Goal: Information Seeking & Learning: Learn about a topic

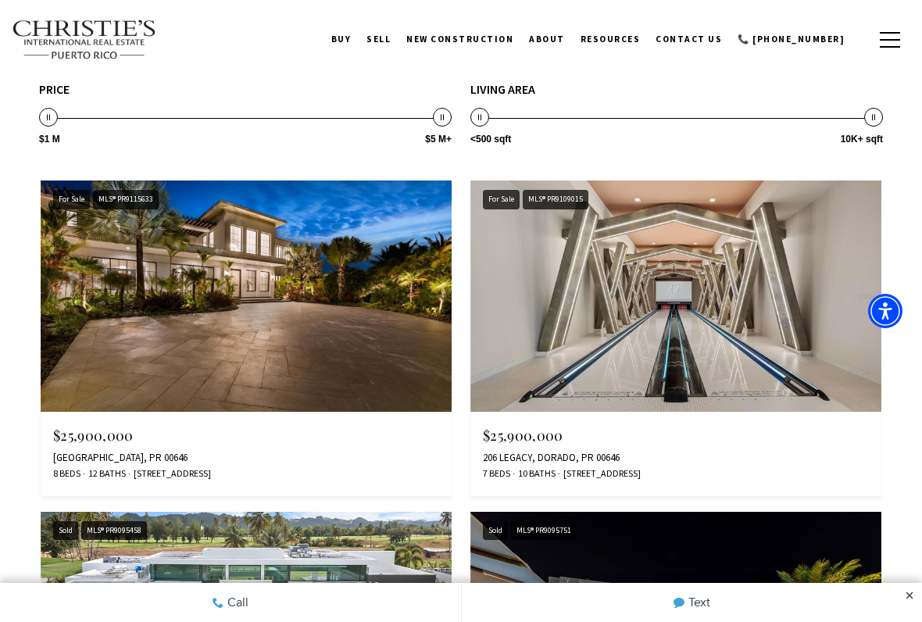
scroll to position [1495, 0]
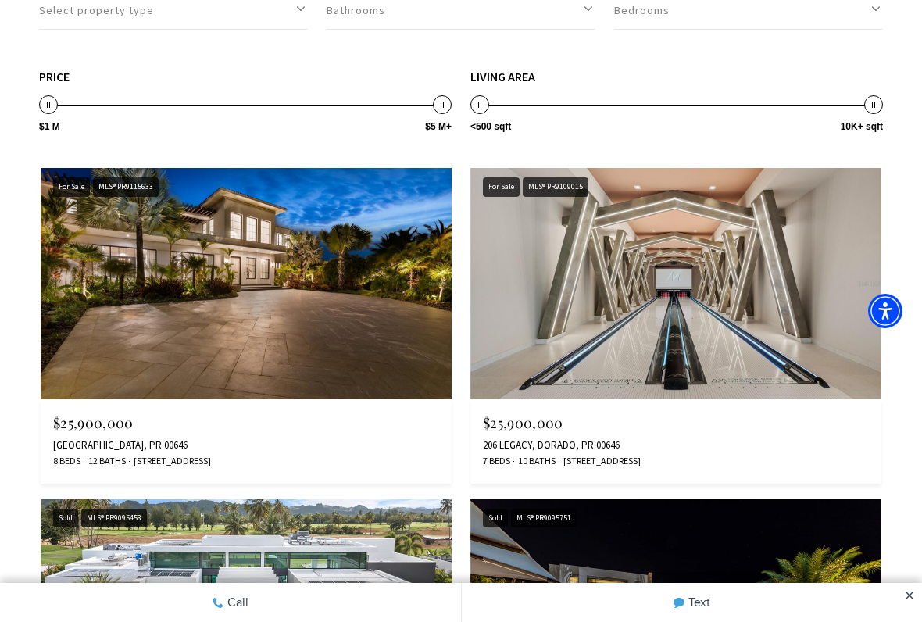
click at [313, 298] on img at bounding box center [246, 283] width 411 height 231
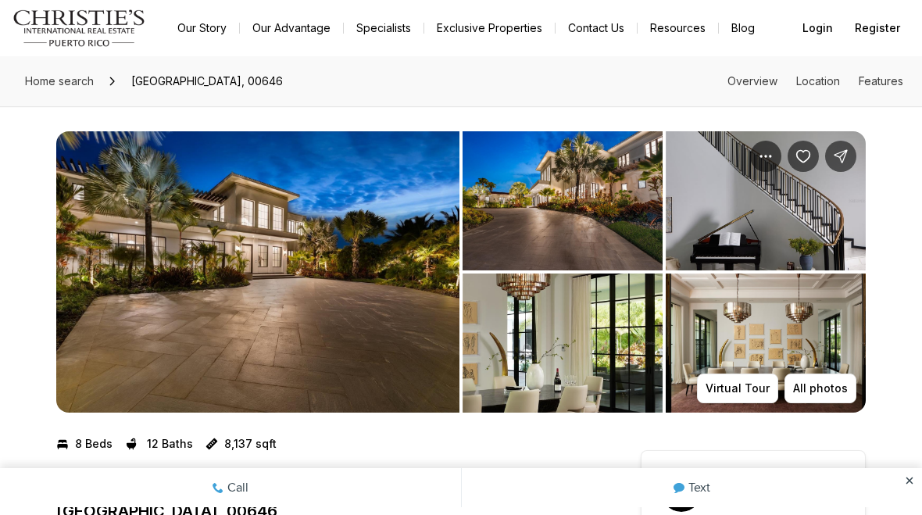
click at [599, 217] on img "View image gallery" at bounding box center [563, 200] width 200 height 139
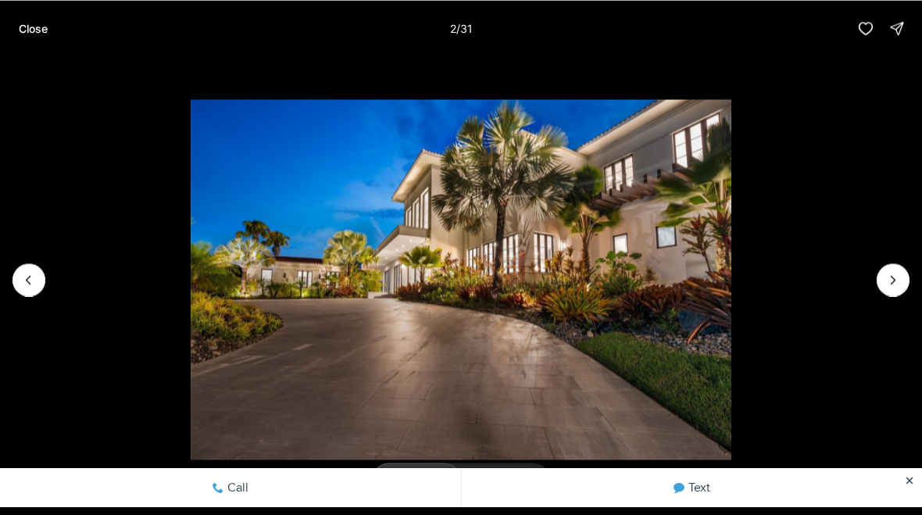
click at [892, 286] on icon "Next slide" at bounding box center [893, 280] width 16 height 16
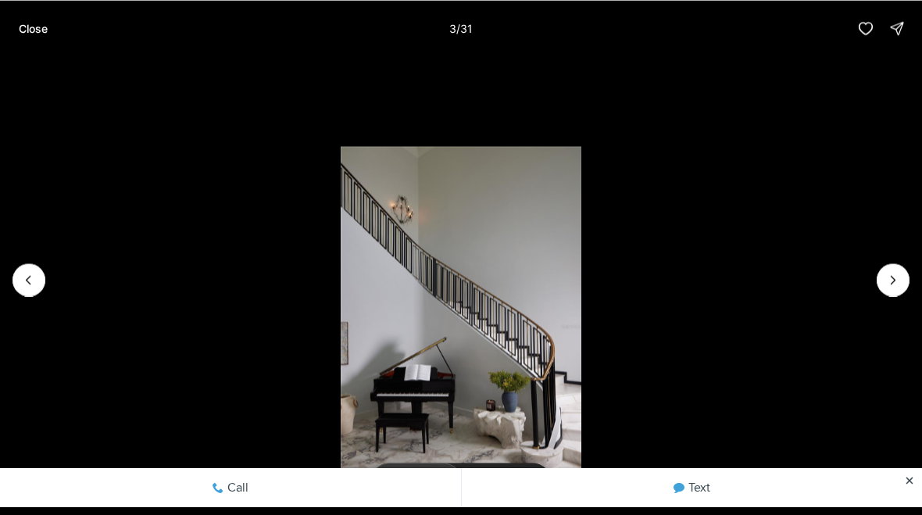
click at [874, 289] on li "3 of 31" at bounding box center [461, 279] width 922 height 446
click at [882, 274] on button "Next slide" at bounding box center [893, 279] width 33 height 33
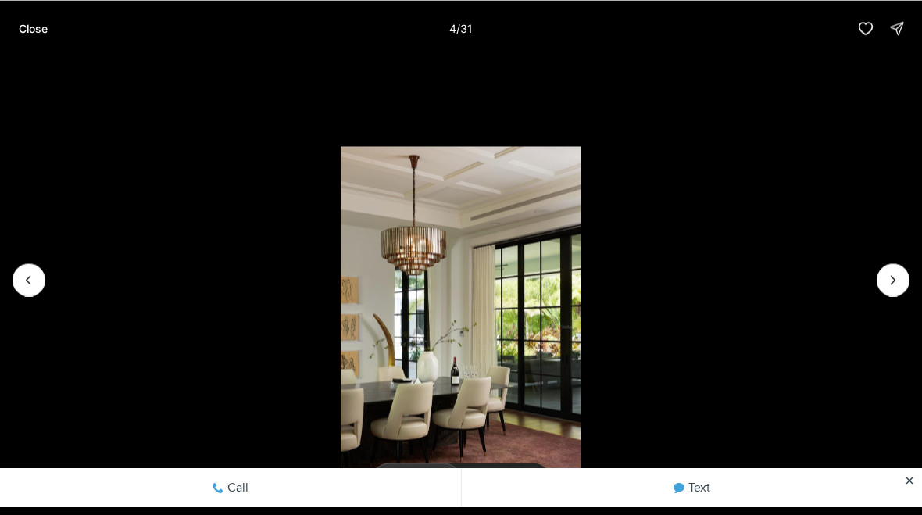
click at [871, 275] on li "4 of 31" at bounding box center [461, 279] width 922 height 446
click at [879, 284] on button "Next slide" at bounding box center [893, 279] width 33 height 33
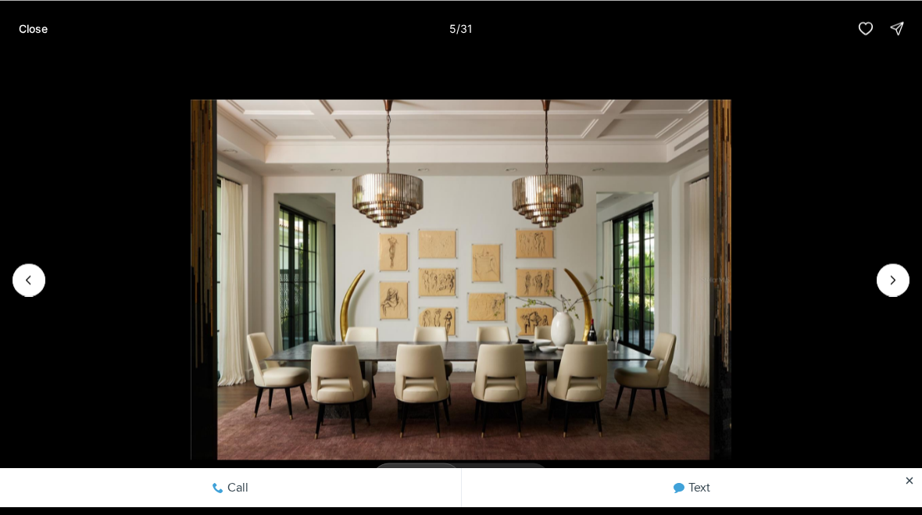
click at [885, 281] on icon "Next slide" at bounding box center [893, 280] width 16 height 16
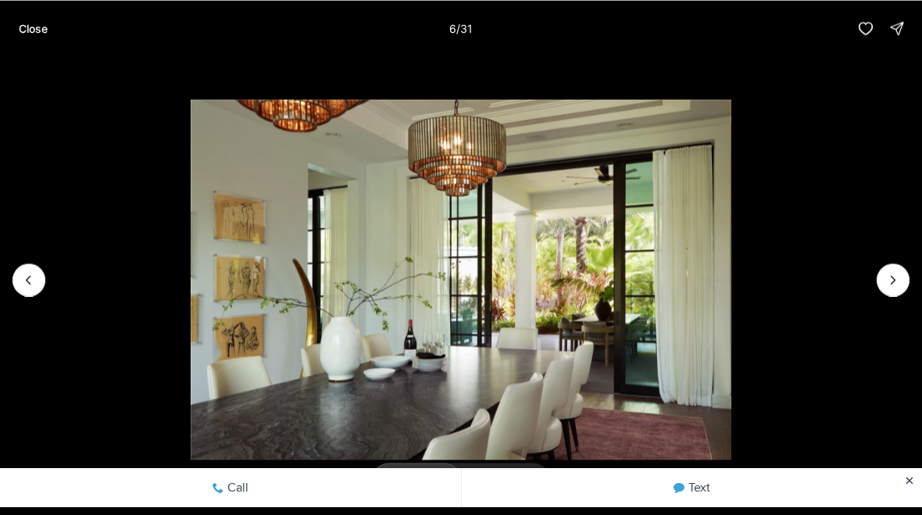
click at [885, 275] on icon "Next slide" at bounding box center [893, 280] width 16 height 16
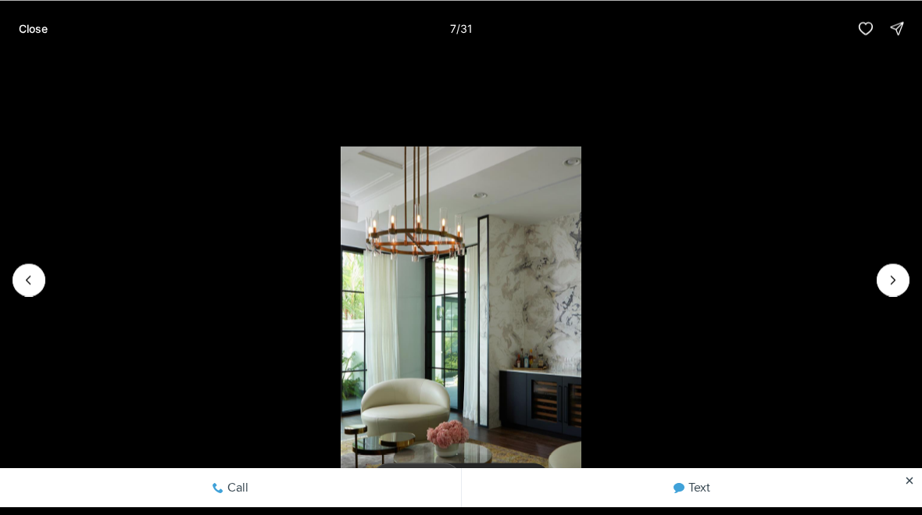
click at [887, 267] on button "Next slide" at bounding box center [893, 279] width 33 height 33
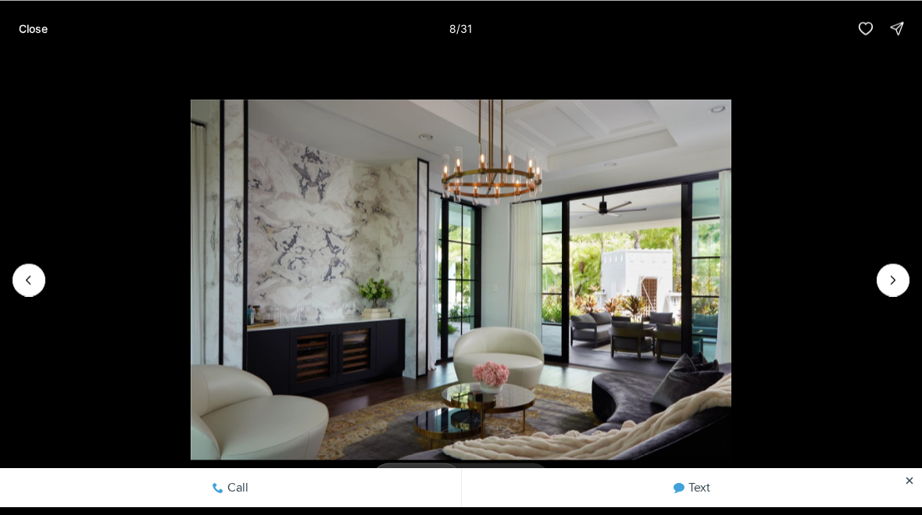
click at [889, 273] on icon "Next slide" at bounding box center [893, 280] width 16 height 16
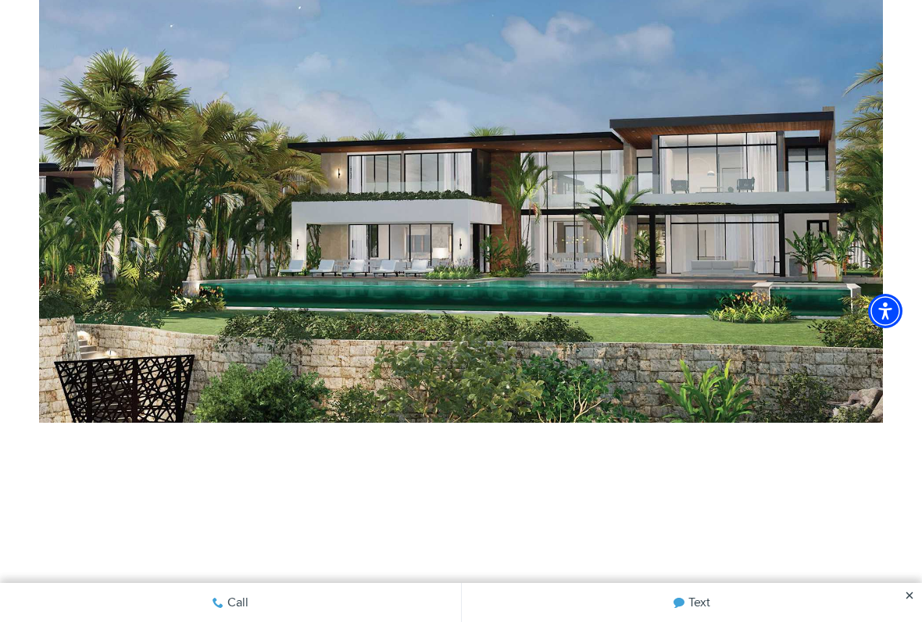
scroll to position [797, 0]
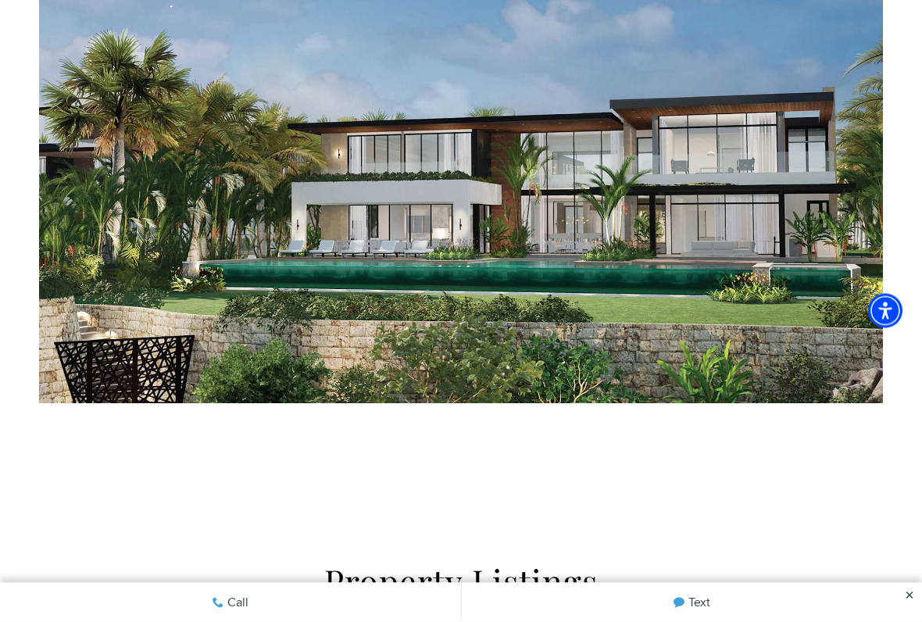
click at [728, 220] on img at bounding box center [461, 179] width 844 height 449
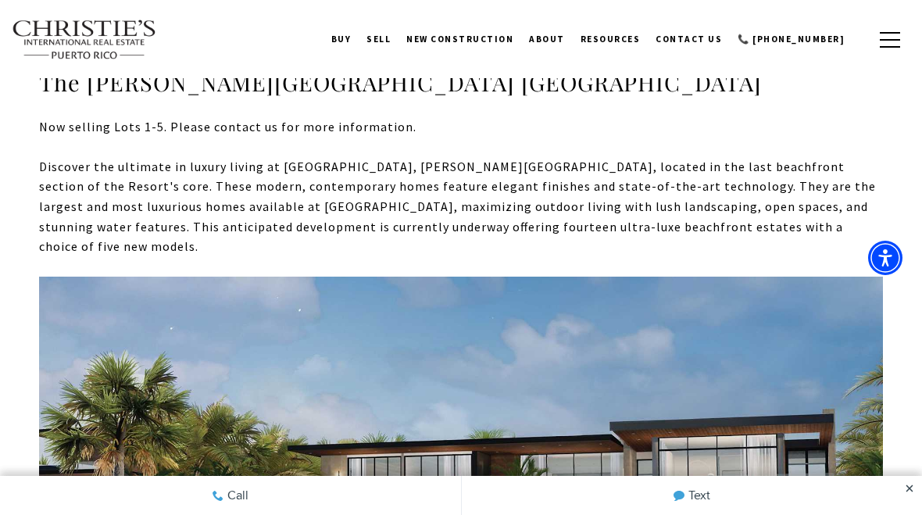
scroll to position [475, 0]
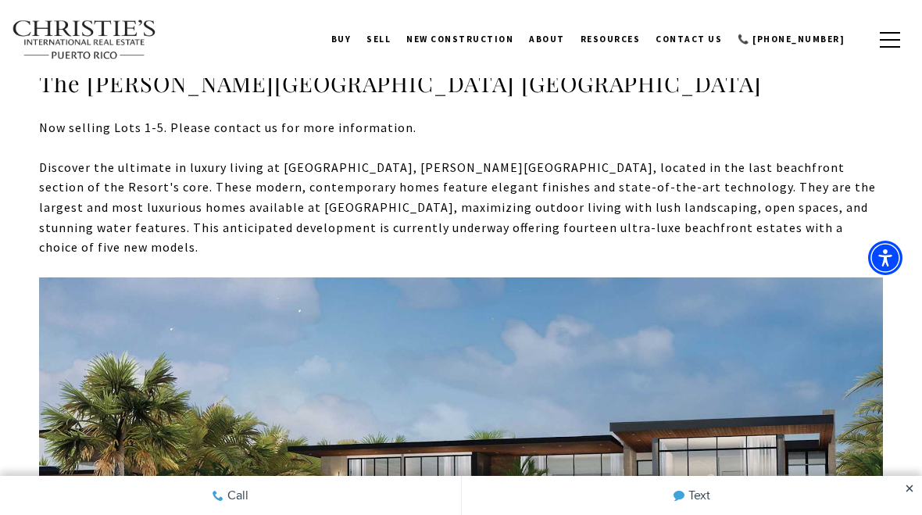
click at [495, 44] on span "New Construction" at bounding box center [459, 39] width 107 height 11
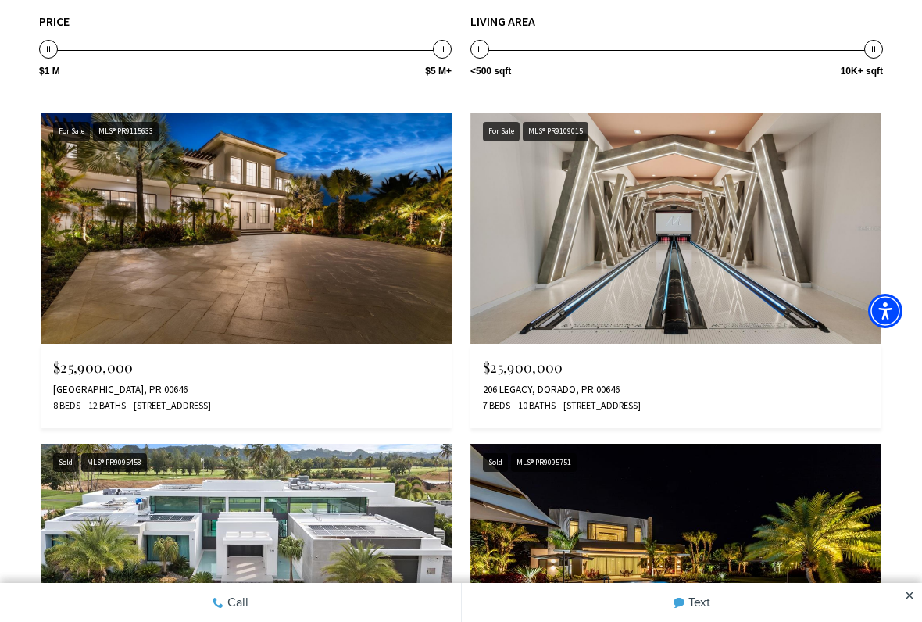
scroll to position [1553, 0]
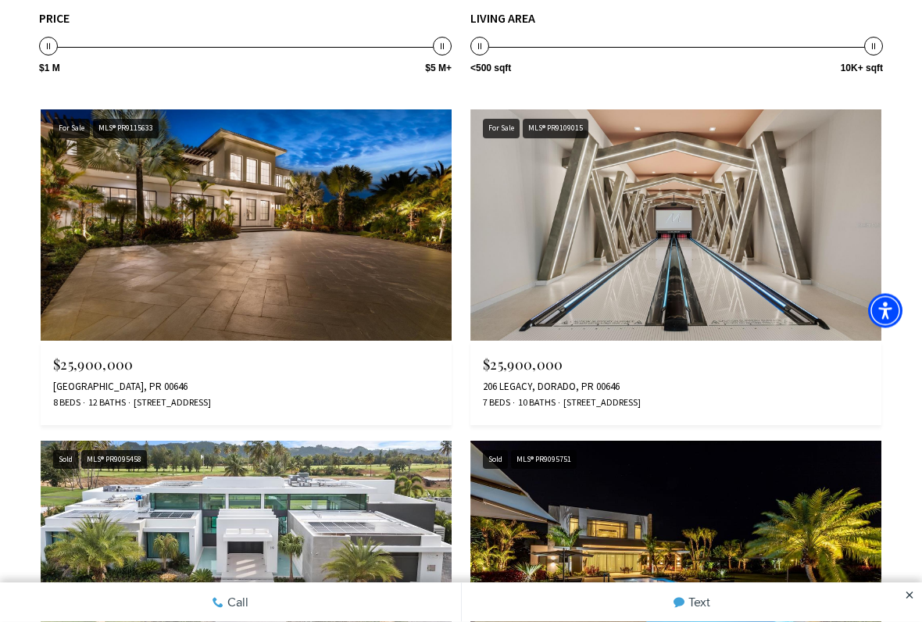
click at [312, 247] on img at bounding box center [246, 225] width 411 height 231
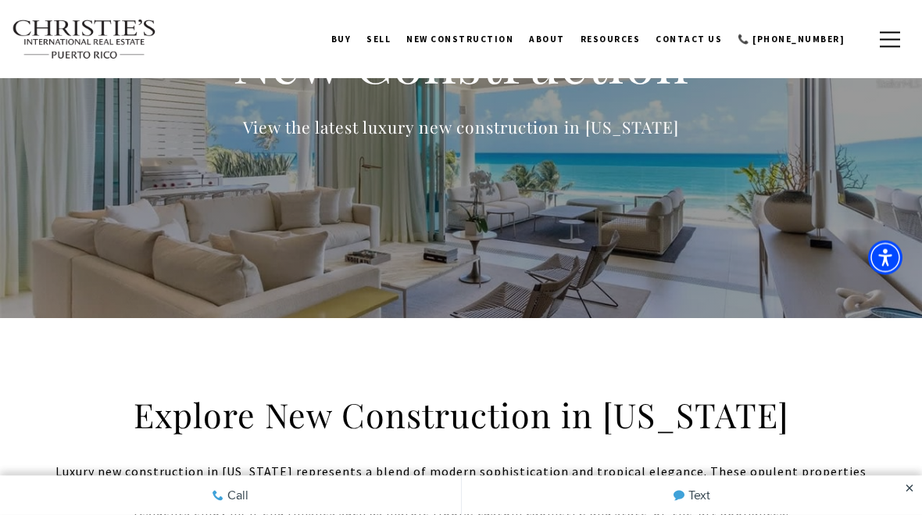
scroll to position [147, 0]
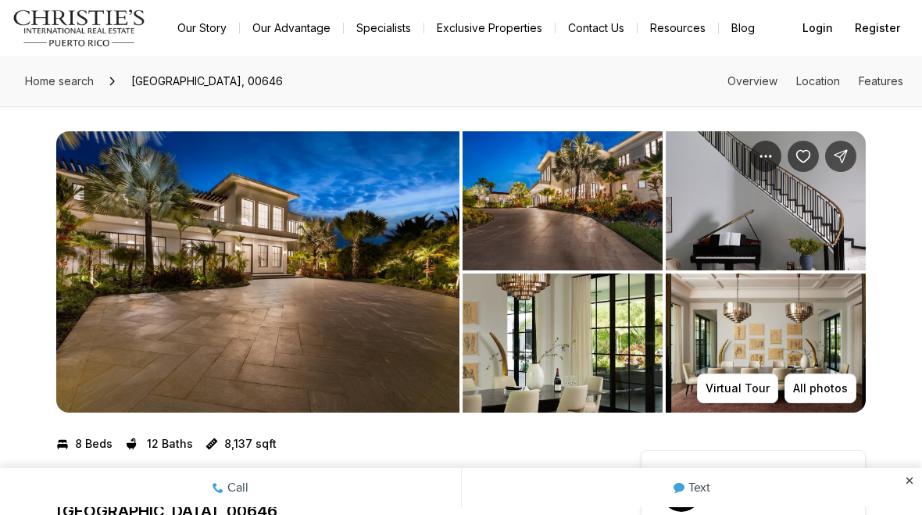
click at [593, 207] on img "View image gallery" at bounding box center [563, 200] width 200 height 139
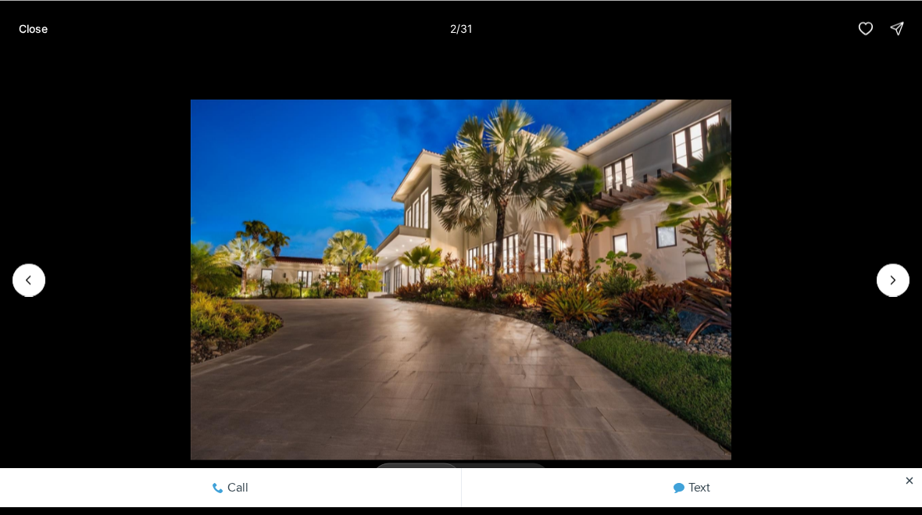
click at [889, 278] on icon "Next slide" at bounding box center [893, 280] width 16 height 16
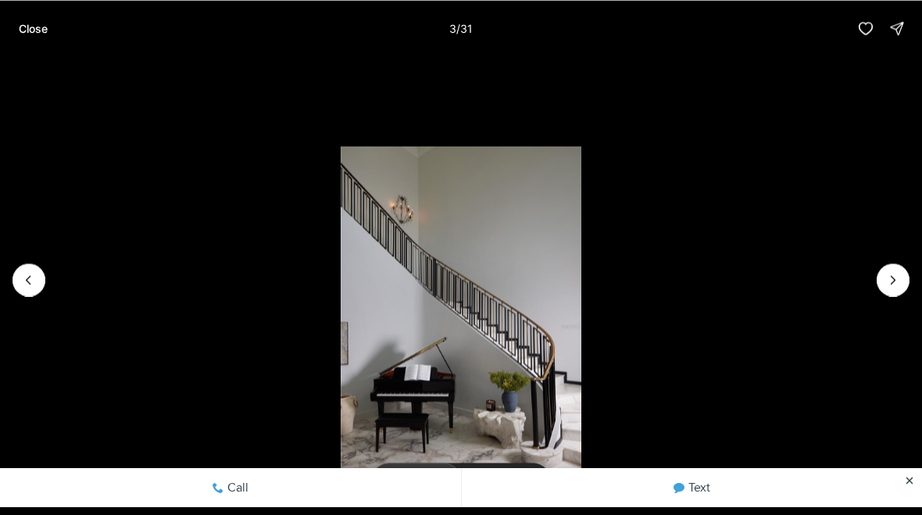
click at [885, 284] on icon "Next slide" at bounding box center [893, 280] width 16 height 16
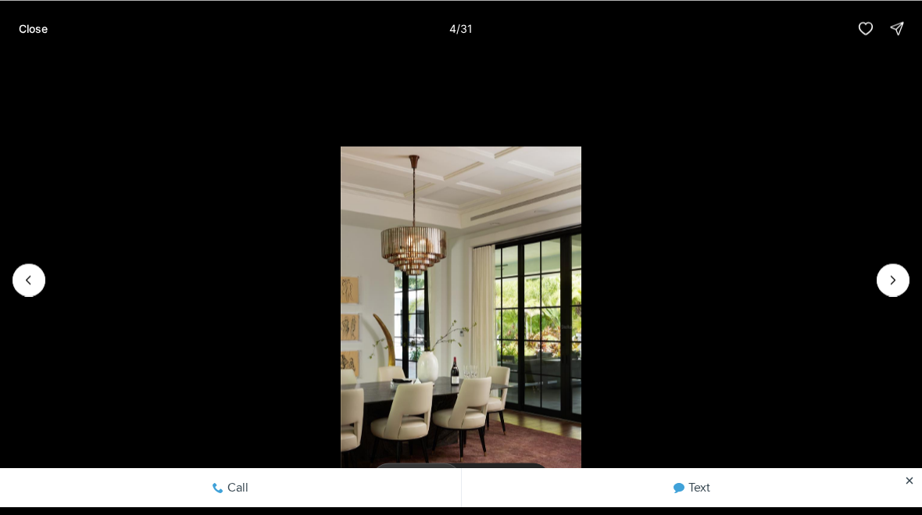
click at [894, 284] on icon "Next slide" at bounding box center [893, 280] width 16 height 16
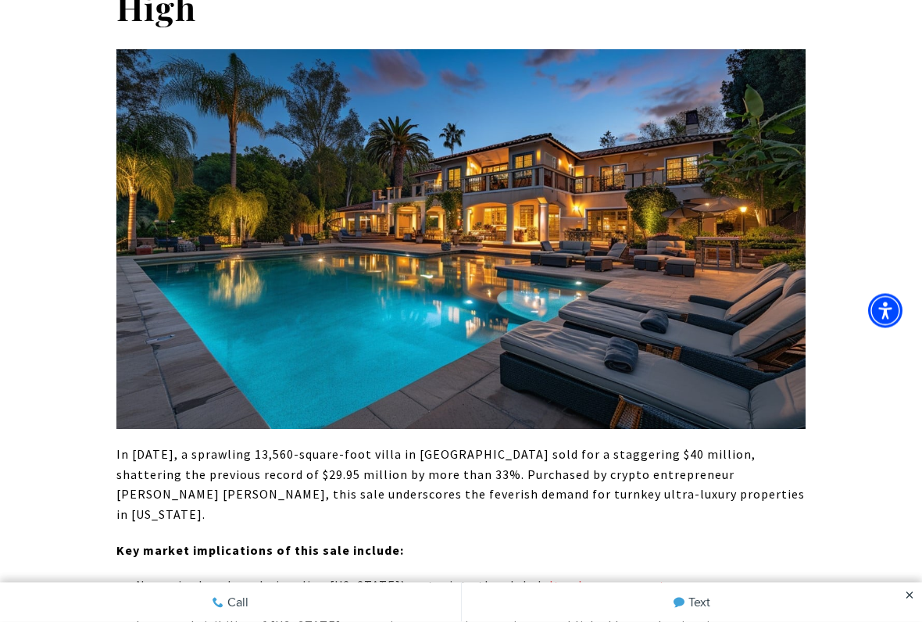
scroll to position [1079, 0]
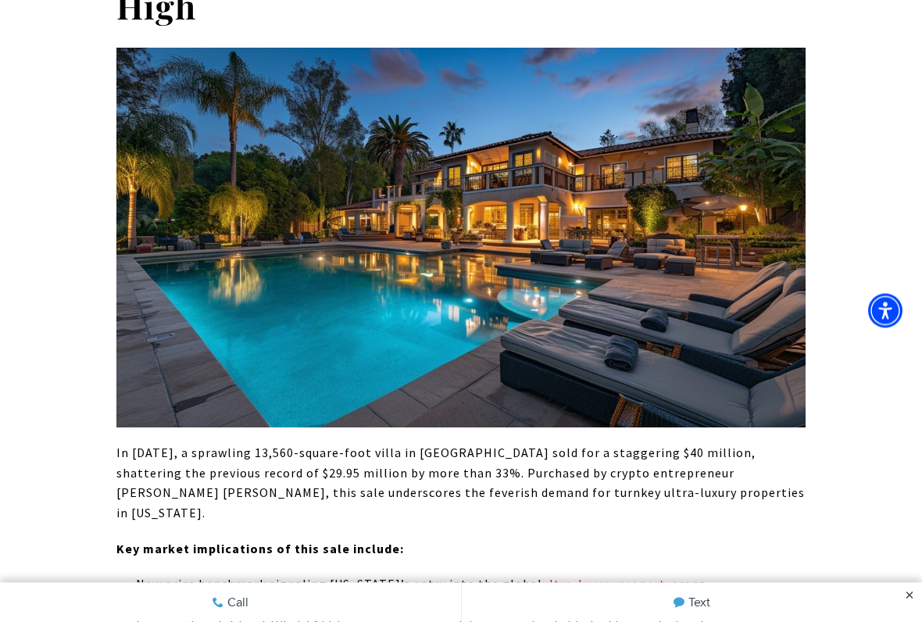
click at [637, 241] on img at bounding box center [460, 238] width 689 height 381
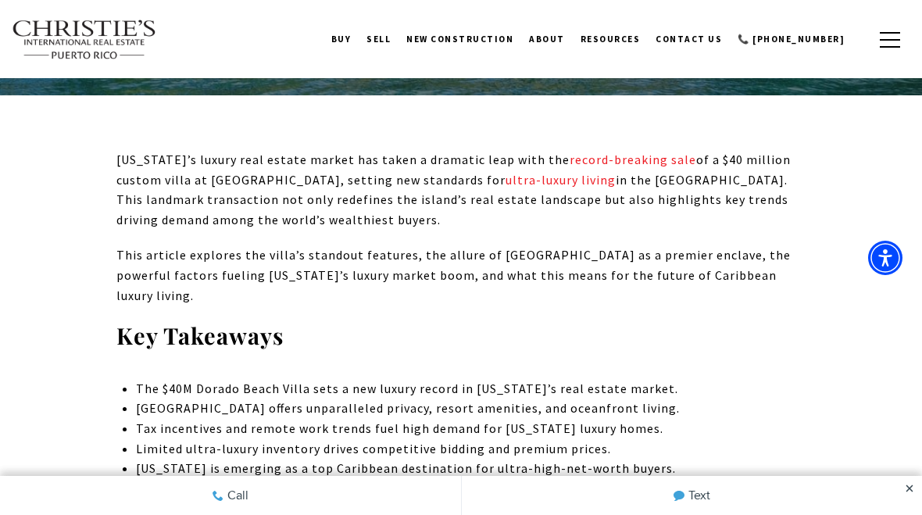
scroll to position [528, 0]
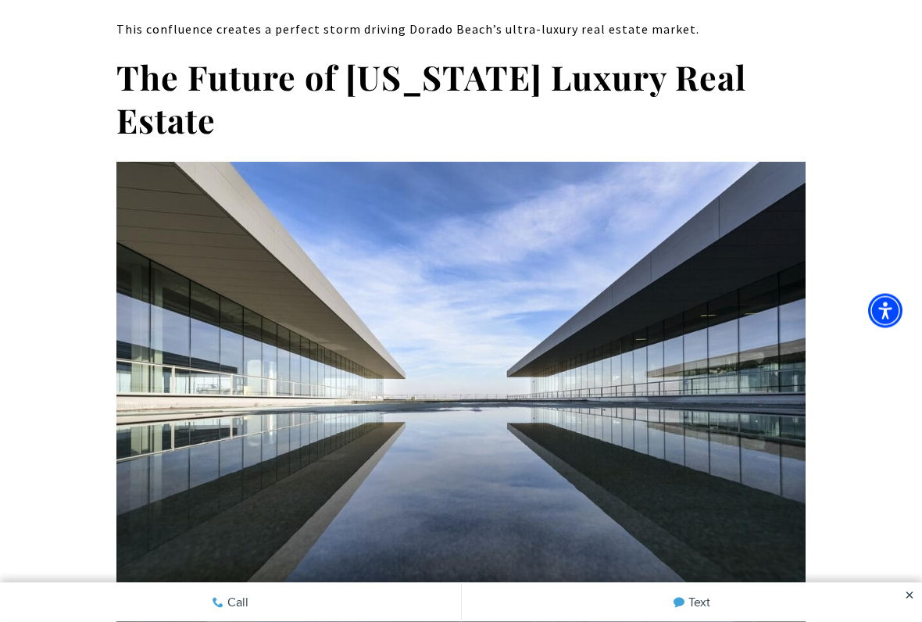
scroll to position [7339, 0]
